Goal: Task Accomplishment & Management: Manage account settings

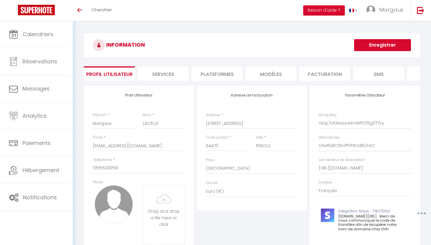
select select "28"
select select "fr"
click at [218, 71] on li "Plateformes" at bounding box center [217, 73] width 51 height 15
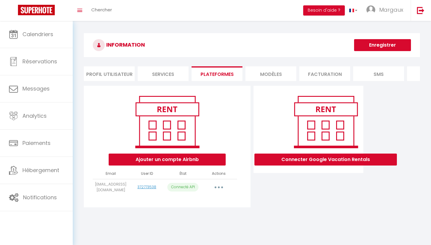
click at [222, 191] on button "button" at bounding box center [218, 188] width 17 height 10
click at [209, 203] on link "Importer les appartements" at bounding box center [192, 201] width 66 height 10
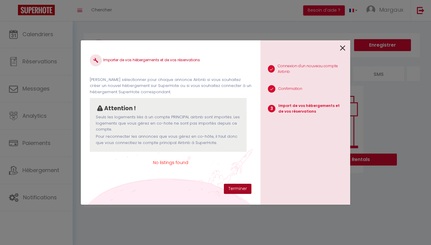
click at [232, 189] on button "Terminer" at bounding box center [238, 189] width 28 height 10
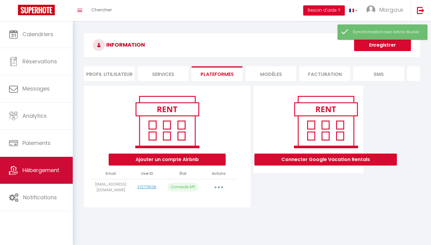
click at [42, 170] on span "Hébergement" at bounding box center [40, 170] width 37 height 7
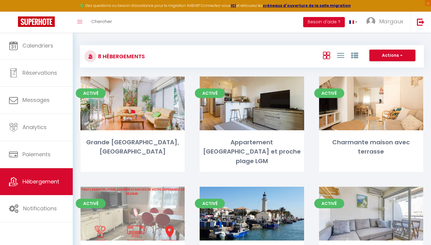
click at [396, 56] on button "Actions" at bounding box center [392, 56] width 46 height 12
click at [387, 74] on li "Nouveau groupe" at bounding box center [387, 74] width 55 height 7
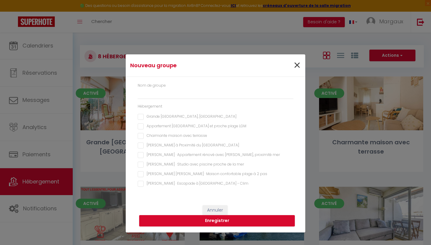
click at [296, 64] on span "×" at bounding box center [296, 66] width 7 height 18
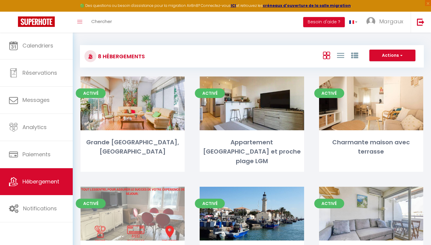
click at [398, 54] on button "Actions" at bounding box center [392, 56] width 46 height 12
click at [386, 67] on li "Créer un Hébergement" at bounding box center [387, 68] width 55 height 7
select select "3"
select select "2"
select select "1"
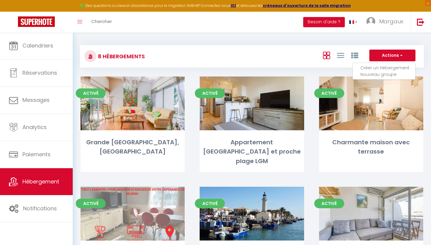
select select "1"
select select
select select "28"
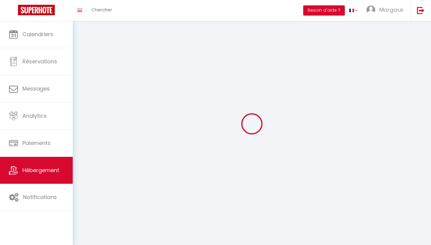
select select
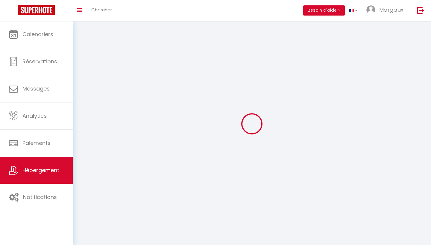
select select
checkbox input "false"
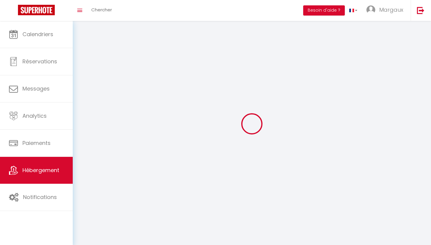
select select
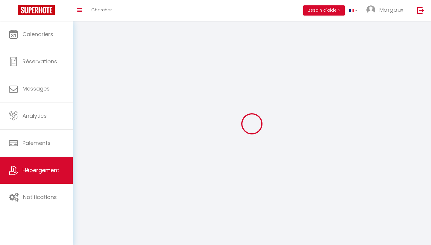
select select
checkbox input "false"
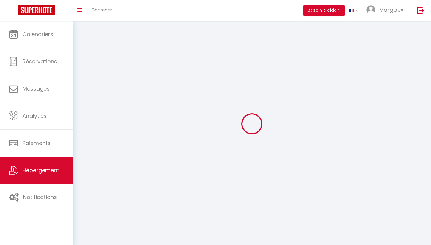
checkbox input "false"
select select
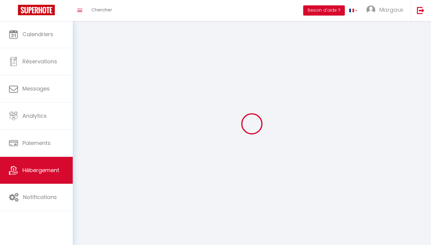
select select
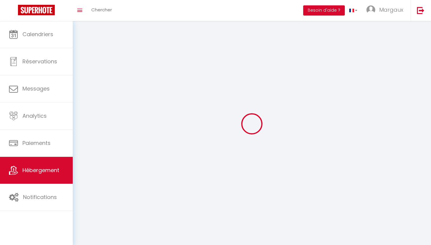
checkbox input "false"
select select
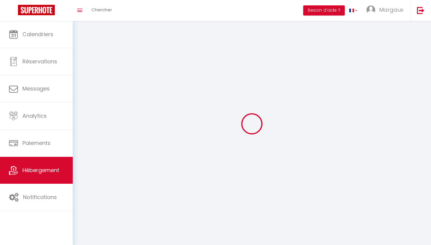
select select
checkbox input "false"
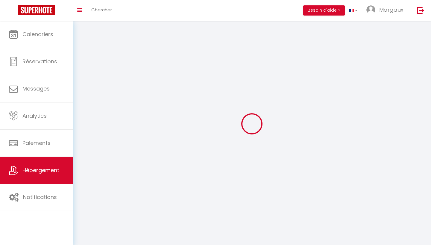
checkbox input "false"
select select
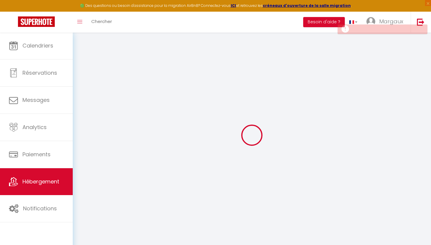
select select
checkbox input "false"
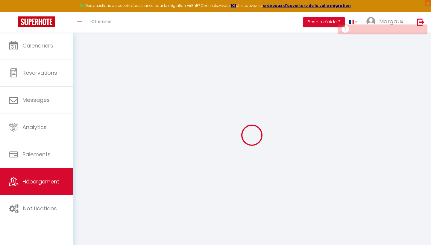
select select
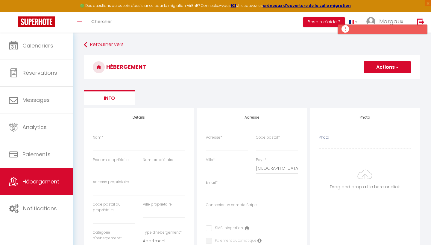
click at [386, 65] on button "Actions" at bounding box center [387, 67] width 47 height 12
click at [283, 91] on ul "Info" at bounding box center [252, 97] width 336 height 15
click at [112, 45] on link "Retourner vers" at bounding box center [252, 44] width 336 height 11
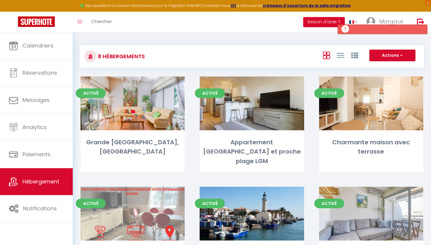
click at [388, 55] on button "Actions" at bounding box center [392, 56] width 46 height 12
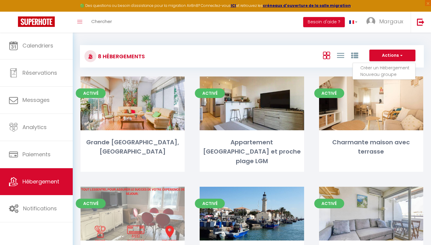
drag, startPoint x: 383, startPoint y: 74, endPoint x: 380, endPoint y: 74, distance: 3.0
click at [380, 74] on li "Nouveau groupe" at bounding box center [387, 74] width 55 height 7
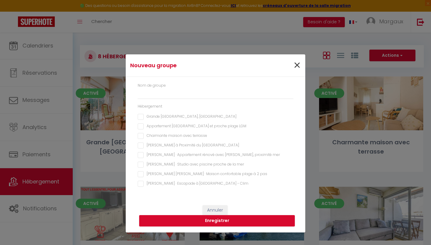
click at [297, 63] on span "×" at bounding box center [296, 66] width 7 height 18
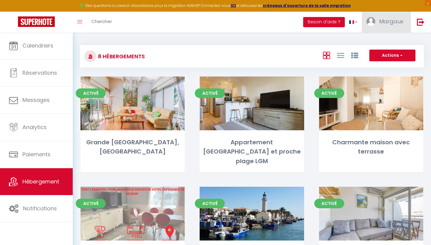
click at [391, 20] on span "Margaux" at bounding box center [391, 21] width 24 height 7
click at [378, 52] on link "Équipe" at bounding box center [386, 52] width 44 height 10
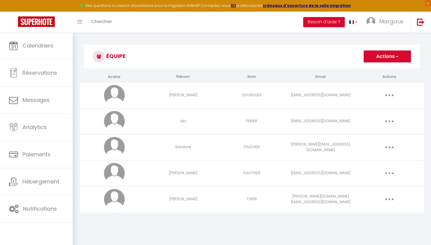
click at [387, 148] on button "button" at bounding box center [389, 148] width 17 height 10
click at [362, 175] on link "Supprimer" at bounding box center [374, 172] width 44 height 10
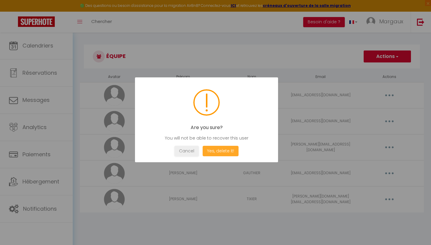
click at [221, 150] on button "Yes, delete it!" at bounding box center [221, 151] width 36 height 10
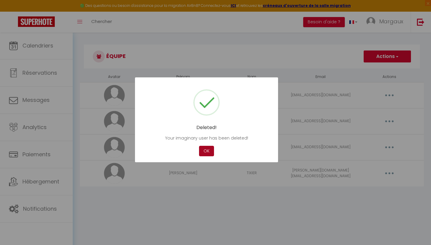
click at [204, 153] on button "OK" at bounding box center [206, 151] width 15 height 10
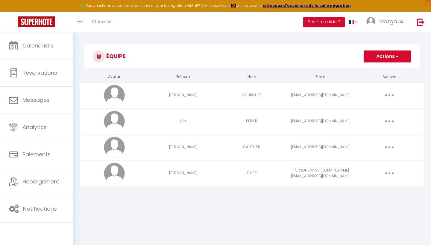
click at [390, 121] on icon "button" at bounding box center [389, 122] width 2 height 2
click at [370, 144] on link "Supprimer" at bounding box center [374, 146] width 44 height 10
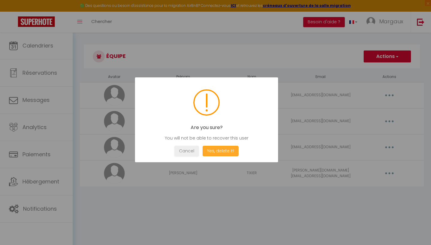
click at [232, 150] on button "Yes, delete it!" at bounding box center [221, 151] width 36 height 10
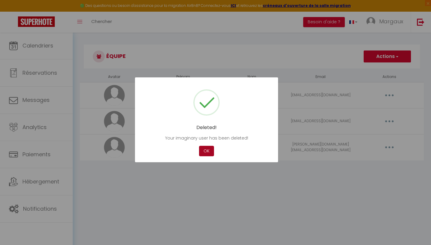
click at [208, 150] on button "OK" at bounding box center [206, 151] width 15 height 10
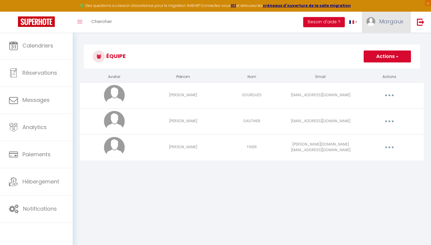
click at [392, 17] on link "Margaux" at bounding box center [386, 22] width 49 height 21
click at [382, 43] on link "Paramètres" at bounding box center [386, 42] width 44 height 10
select select "fr"
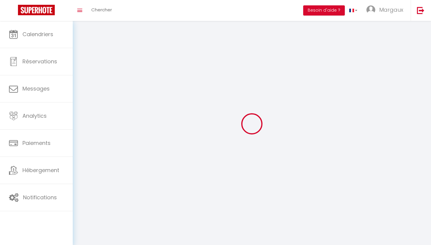
type input "Margaux"
type input "LACELLE"
type input "0615529959"
type input "6 Rue de la Galine"
type input "34470"
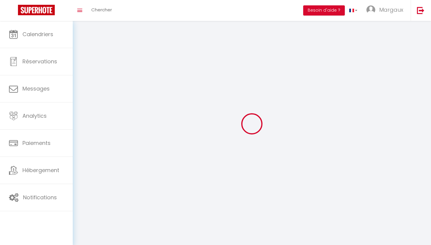
type input "PEROLS"
type input "Y4qL7cfdeaaoHmWFE09g0T7vy"
type input "rzlwI5rjRCEKvPFrfWJdBchsC"
type input "https://app.superhote.com/#/get-available-rentals/rzlwI5rjRCEKvPFrfWJdBchsC"
type input "Y4qL7cfdeaaoHmWFE09g0T7vy"
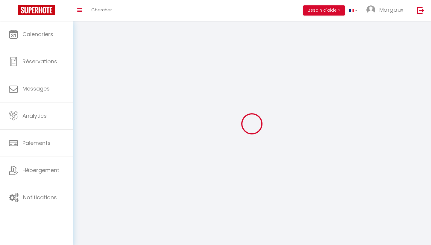
type input "rzlwI5rjRCEKvPFrfWJdBchsC"
type input "https://app.superhote.com/#/get-available-rentals/rzlwI5rjRCEKvPFrfWJdBchsC"
select select "1"
select select "28"
select select "fr"
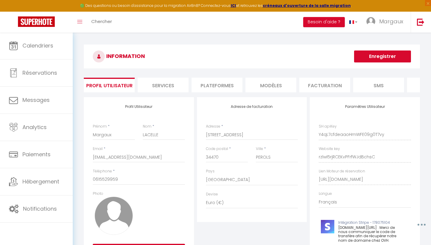
click at [216, 86] on li "Plateformes" at bounding box center [217, 85] width 51 height 15
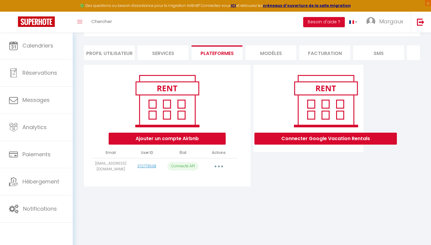
scroll to position [32, 0]
click at [215, 165] on button "button" at bounding box center [218, 167] width 17 height 10
click at [203, 184] on link "Importer les appartements" at bounding box center [192, 180] width 66 height 10
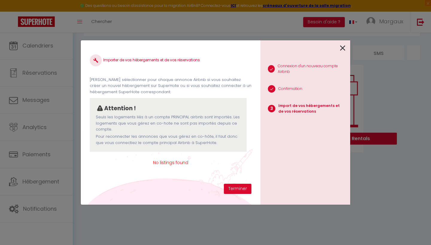
click at [180, 163] on span "No listings found" at bounding box center [171, 162] width 162 height 7
click at [239, 188] on button "Terminer" at bounding box center [238, 189] width 28 height 10
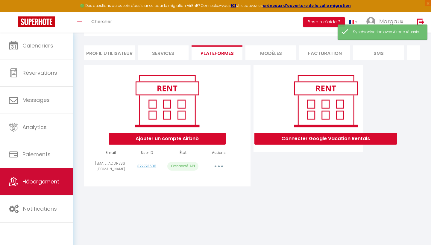
click at [25, 183] on span "Hébergement" at bounding box center [40, 181] width 37 height 7
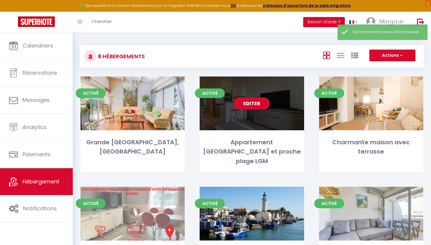
click at [256, 105] on link "Editer" at bounding box center [252, 104] width 36 height 12
select select "3"
select select "2"
select select "1"
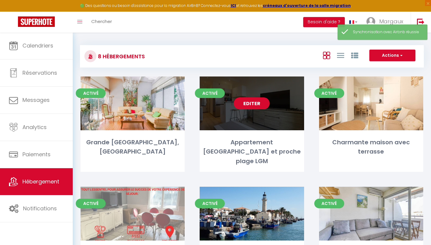
select select
select select "28"
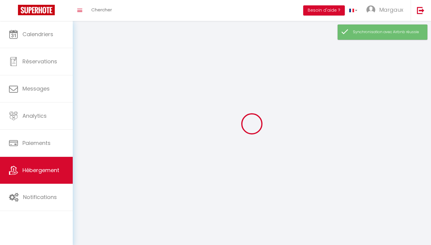
select select
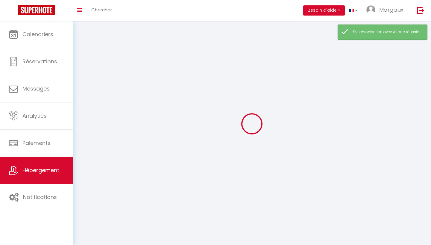
select select
checkbox input "false"
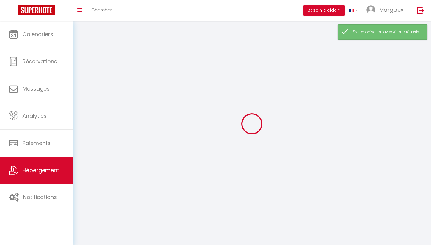
select select
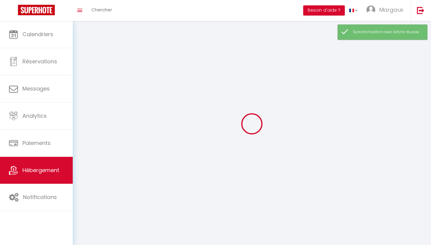
select select
checkbox input "false"
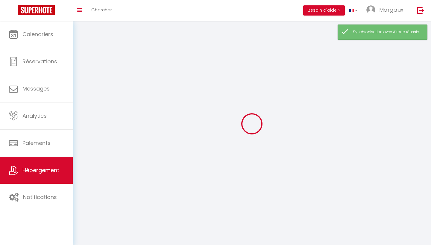
checkbox input "false"
select select
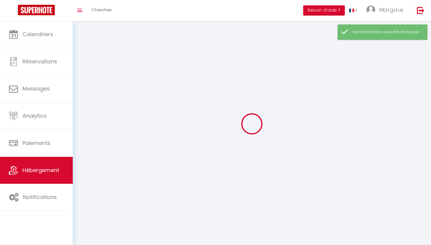
select select
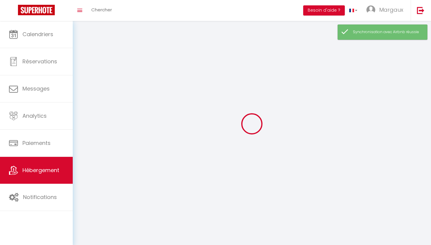
checkbox input "false"
select select
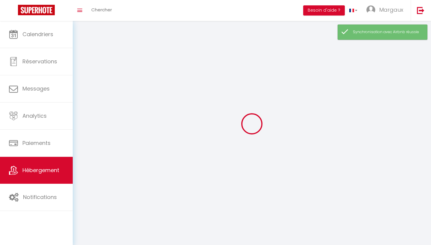
select select
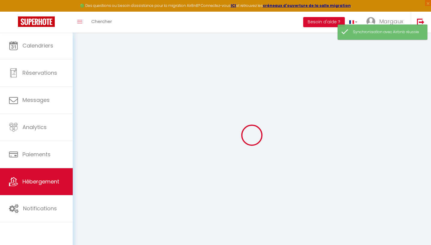
type input "Appartement [GEOGRAPHIC_DATA] et proche plage LGM"
type input "Joël"
type input "50"
type input "72"
select select
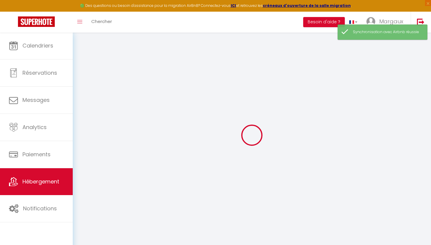
select select
type input "339 Place Paul Valéry"
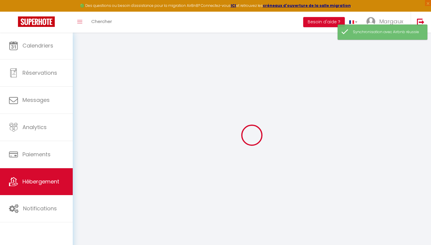
type input "34280"
type input "La Grande-Motte"
type input "[EMAIL_ADDRESS][DOMAIN_NAME]"
select select
checkbox input "false"
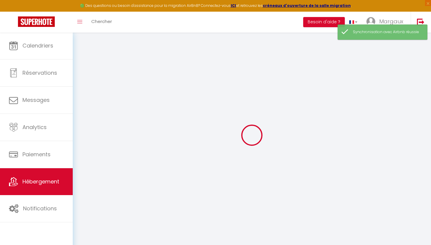
checkbox input "false"
type input "0"
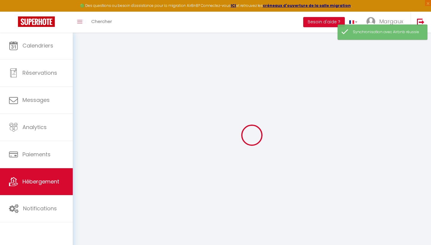
type input "0"
select select
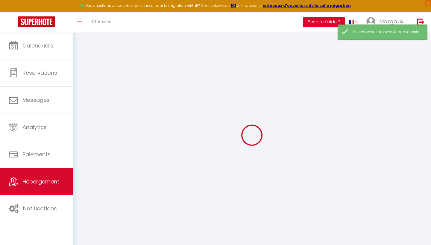
select select
checkbox input "false"
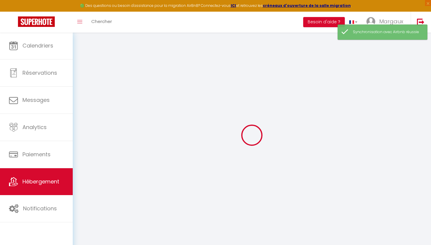
checkbox input "false"
select select
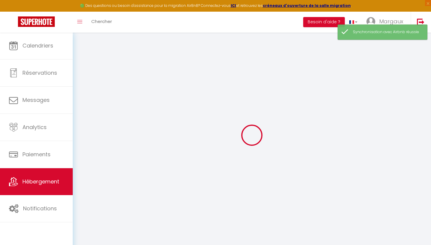
select select
checkbox input "false"
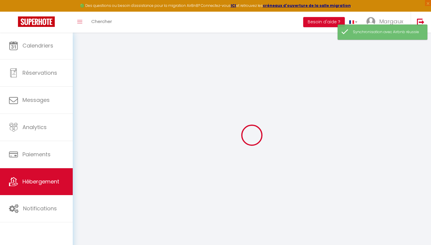
checkbox input "false"
select select
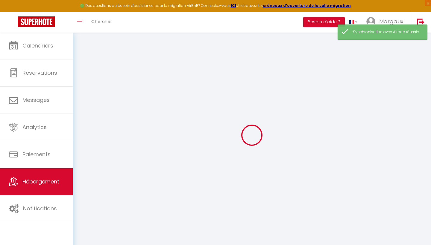
checkbox input "false"
select select "16:00"
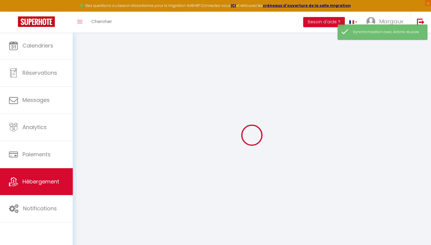
select select "23:00"
select select "10:00"
select select "30"
select select "120"
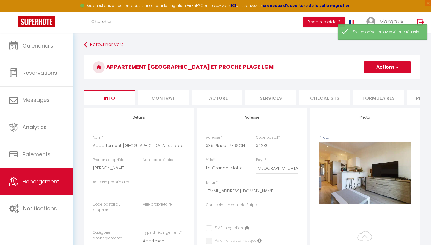
select select
checkbox input "false"
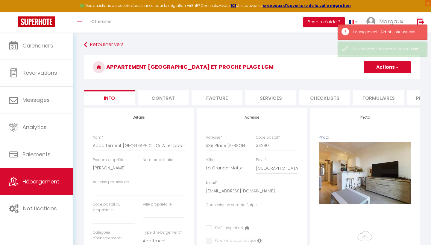
click at [399, 75] on h3 "Appartement [GEOGRAPHIC_DATA] et proche plage LGM" at bounding box center [252, 67] width 336 height 24
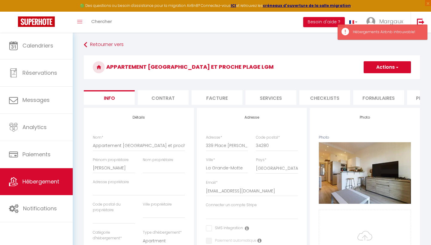
click at [398, 69] on span "button" at bounding box center [397, 67] width 4 height 6
click at [378, 103] on link "Importer les réservations" at bounding box center [378, 104] width 64 height 8
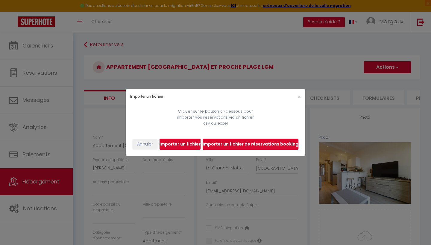
click at [296, 99] on div "×" at bounding box center [275, 97] width 60 height 6
click at [299, 94] on span "×" at bounding box center [298, 96] width 3 height 7
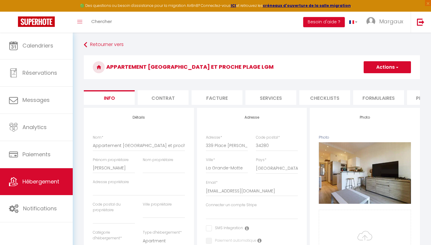
click at [414, 99] on li "Plateformes" at bounding box center [432, 97] width 51 height 15
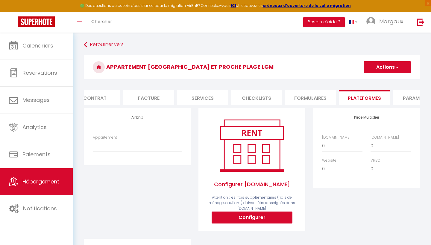
click at [137, 173] on div "Airbnb Appartement" at bounding box center [137, 173] width 115 height 131
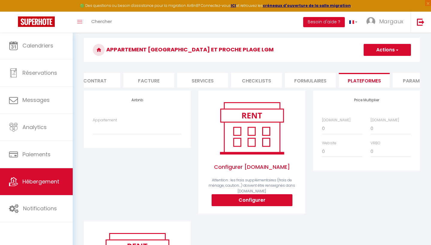
scroll to position [18, 0]
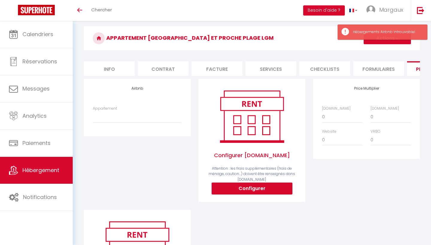
click at [309, 41] on h3 "Appartement [GEOGRAPHIC_DATA] et proche plage LGM" at bounding box center [252, 38] width 336 height 24
click at [361, 202] on div "Price Multiplier [DOMAIN_NAME] 0 + 1 % + 2 % + 3 % + 4 % + 5 % + 6 % + 7 %" at bounding box center [366, 144] width 115 height 131
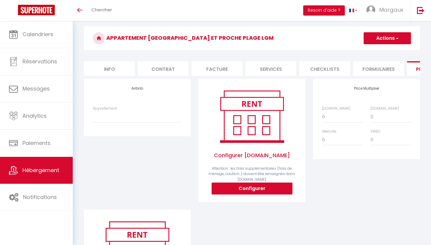
click at [398, 38] on span "button" at bounding box center [397, 38] width 4 height 6
click at [387, 53] on link "Enregistrer" at bounding box center [386, 52] width 47 height 8
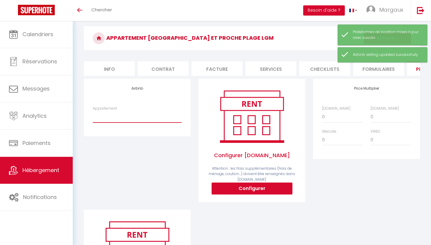
click at [152, 119] on select "Appartement" at bounding box center [137, 116] width 89 height 11
click at [128, 183] on div "Airbnb Appartement" at bounding box center [137, 144] width 115 height 131
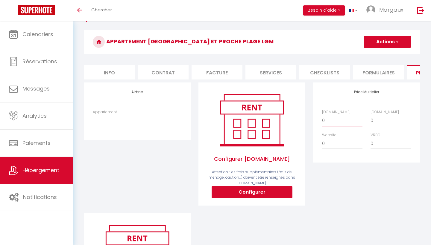
click at [329, 121] on select "0 + 1 % + 2 % + 3 % + 4 % + 5 % + 6 % + 7 % + 8 % + 9 %" at bounding box center [342, 120] width 40 height 11
drag, startPoint x: 380, startPoint y: 75, endPoint x: 399, endPoint y: 40, distance: 39.9
click at [399, 40] on button "Actions" at bounding box center [387, 42] width 47 height 12
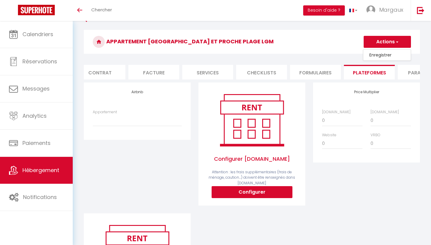
click at [366, 182] on div "Price Multiplier Airbnb.com 0 + 1 % + 2 % + 3 % + 4 % + 5 % + 6 % + 7 %" at bounding box center [366, 148] width 115 height 131
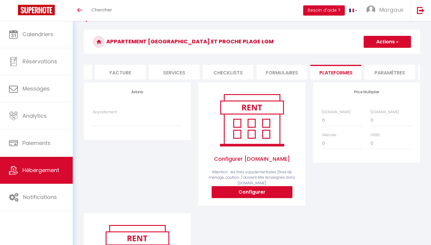
scroll to position [0, 112]
click at [381, 74] on li "Paramètres" at bounding box center [374, 72] width 51 height 15
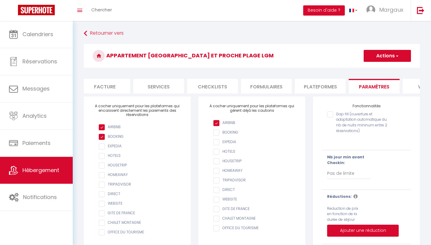
drag, startPoint x: 285, startPoint y: 160, endPoint x: 113, endPoint y: 137, distance: 173.7
click at [113, 137] on input "checkbox" at bounding box center [140, 137] width 83 height 6
checkbox input "true"
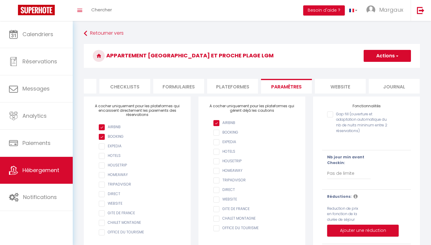
scroll to position [0, 200]
click at [103, 34] on link "Retourner vers" at bounding box center [252, 33] width 336 height 11
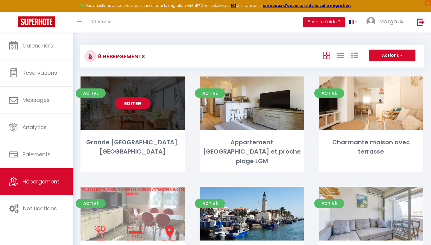
click at [34, 76] on span "Réservations" at bounding box center [39, 72] width 35 height 7
select select "not_cancelled"
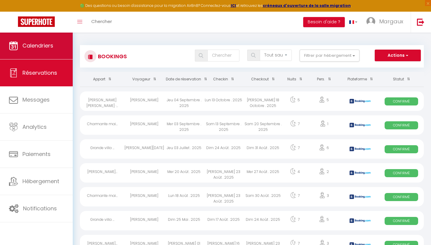
drag, startPoint x: 89, startPoint y: 138, endPoint x: 35, endPoint y: 53, distance: 101.0
click at [35, 53] on link "Calendriers" at bounding box center [36, 45] width 73 height 27
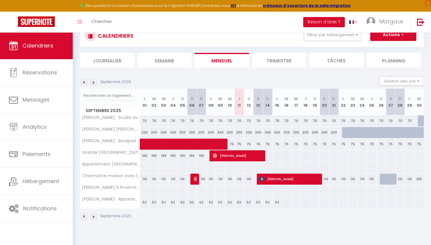
scroll to position [26, 0]
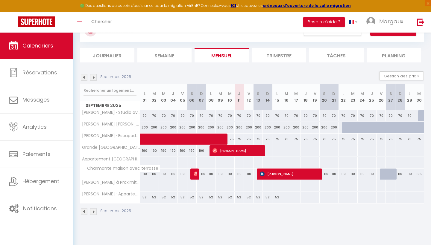
click at [83, 78] on img at bounding box center [84, 77] width 7 height 7
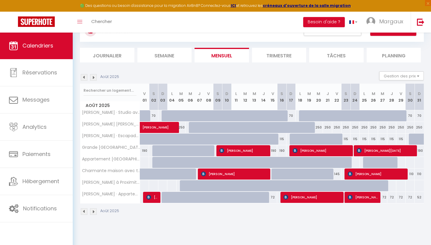
click at [83, 78] on img at bounding box center [84, 77] width 7 height 7
